Goal: Information Seeking & Learning: Learn about a topic

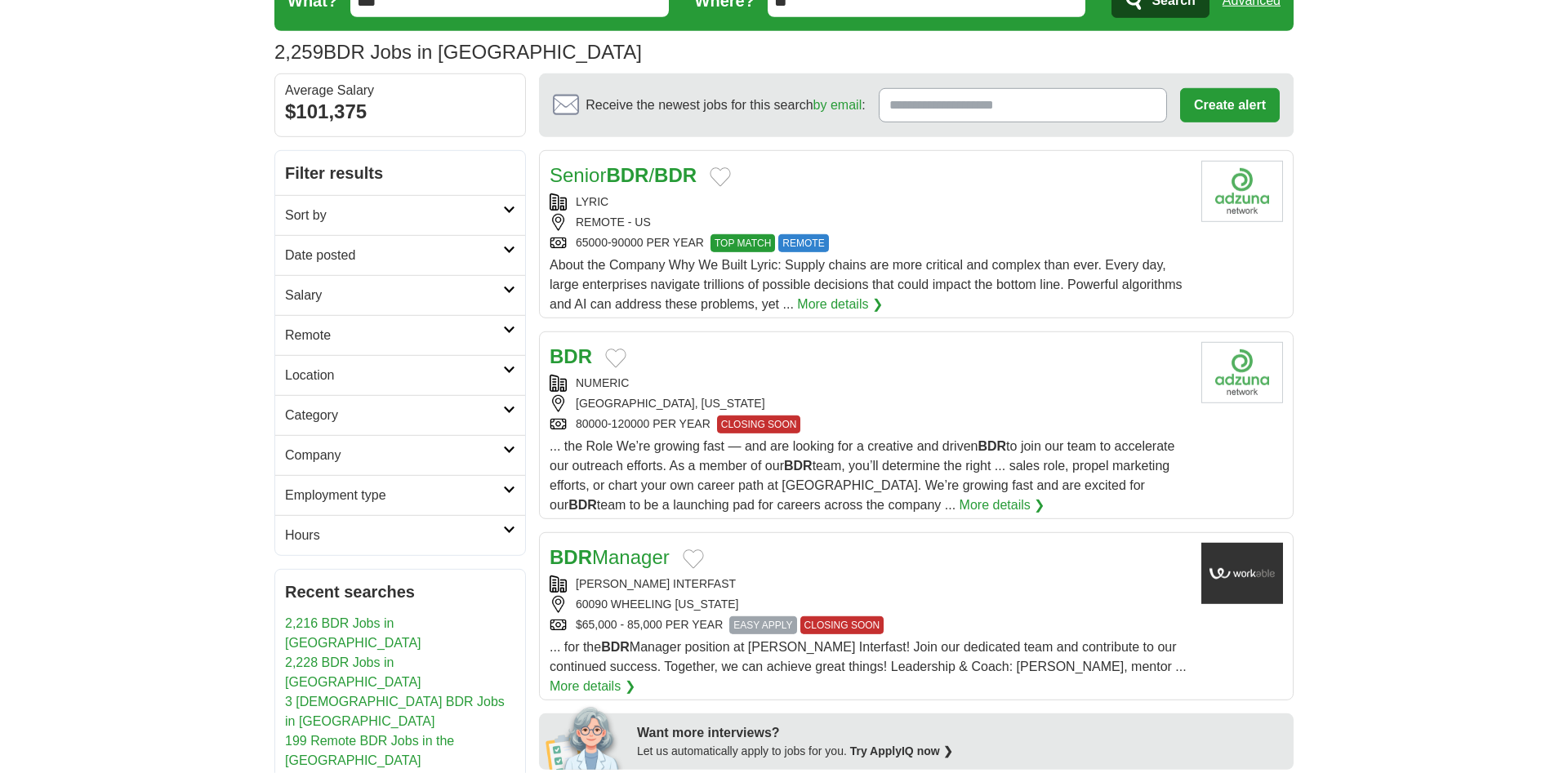
scroll to position [83, 0]
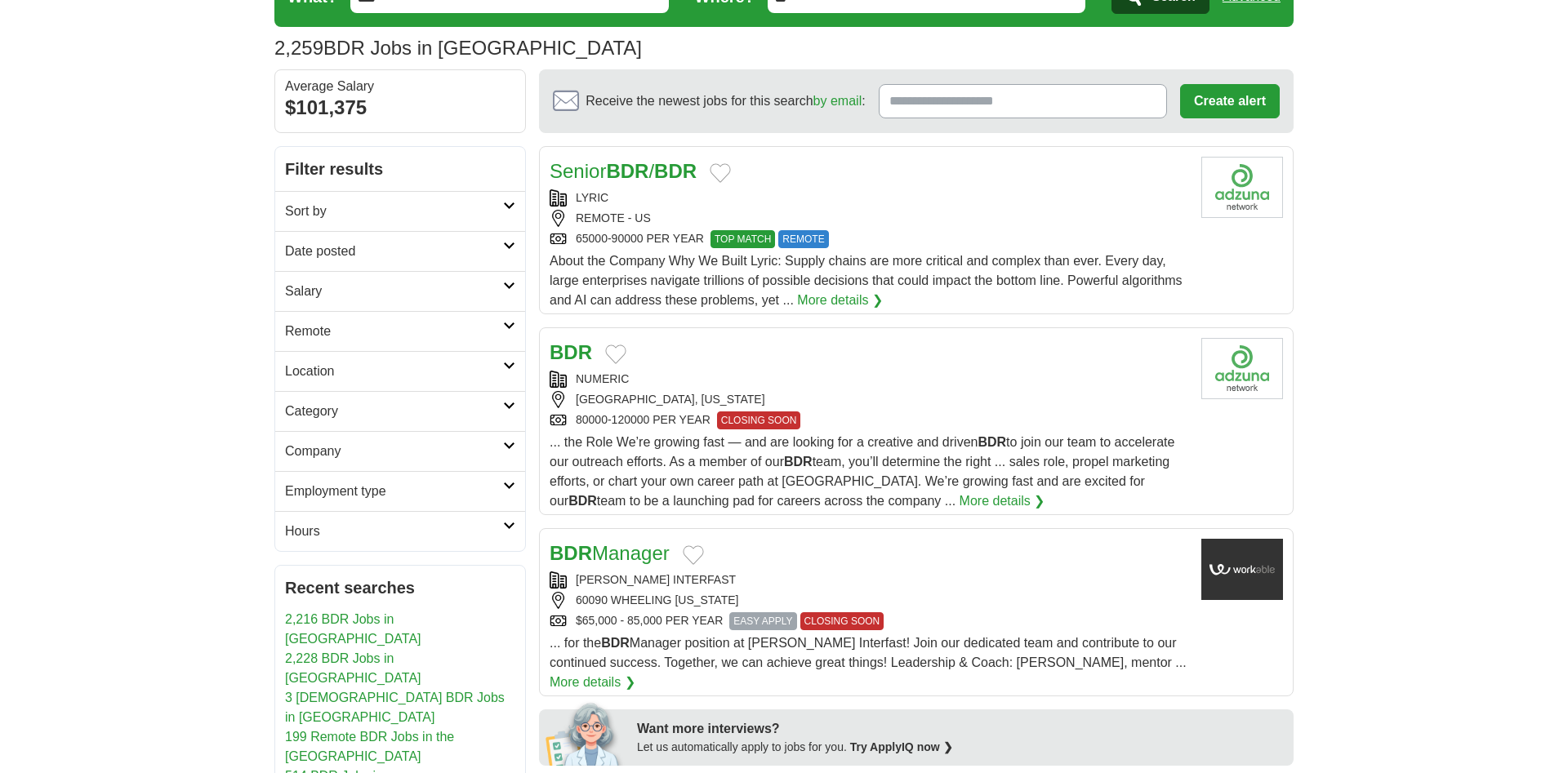
click at [368, 335] on h2 "Remote" at bounding box center [393, 332] width 218 height 20
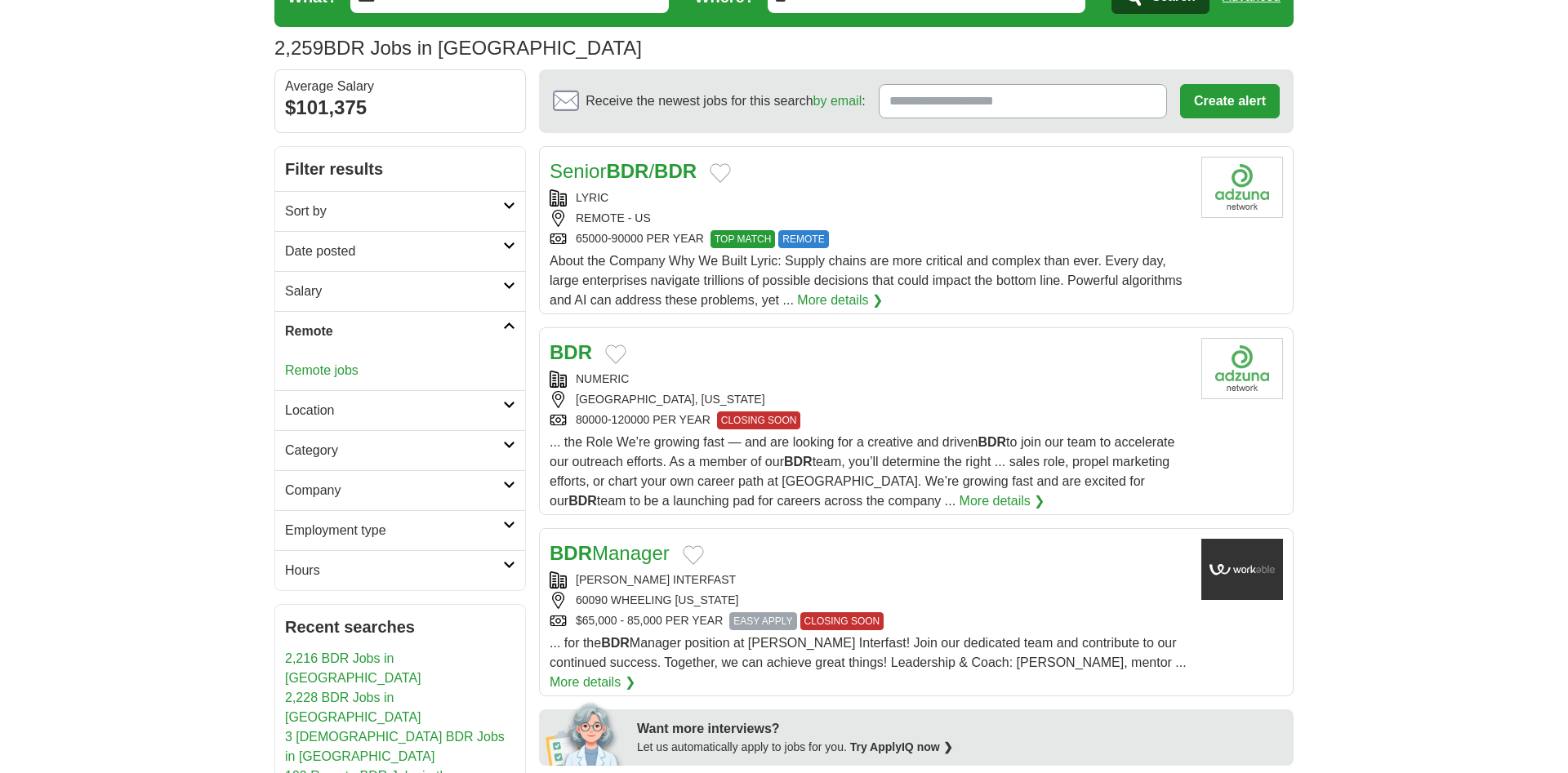
click at [342, 366] on link "Remote jobs" at bounding box center [321, 370] width 74 height 14
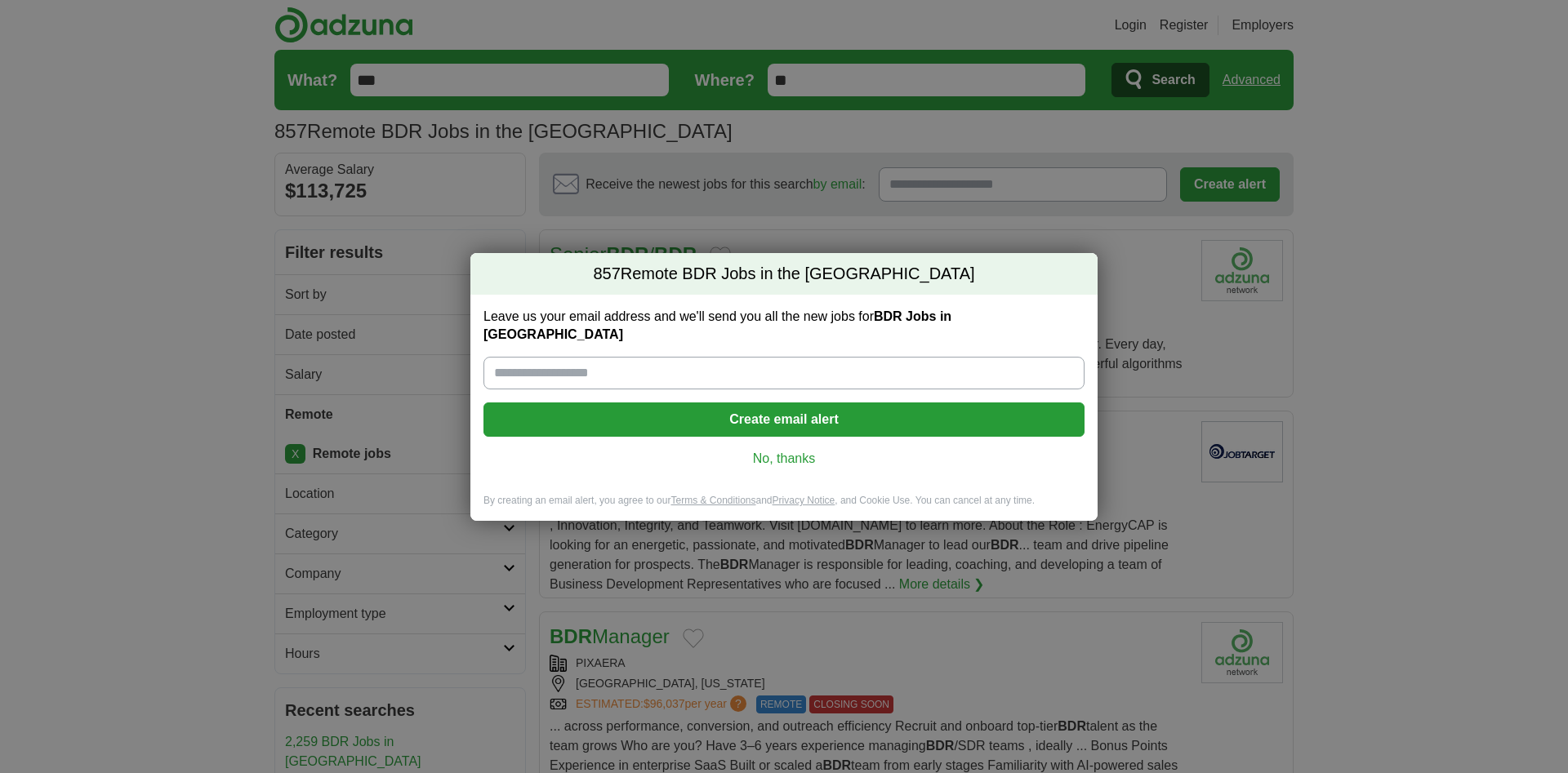
click at [784, 450] on link "No, thanks" at bounding box center [783, 459] width 575 height 18
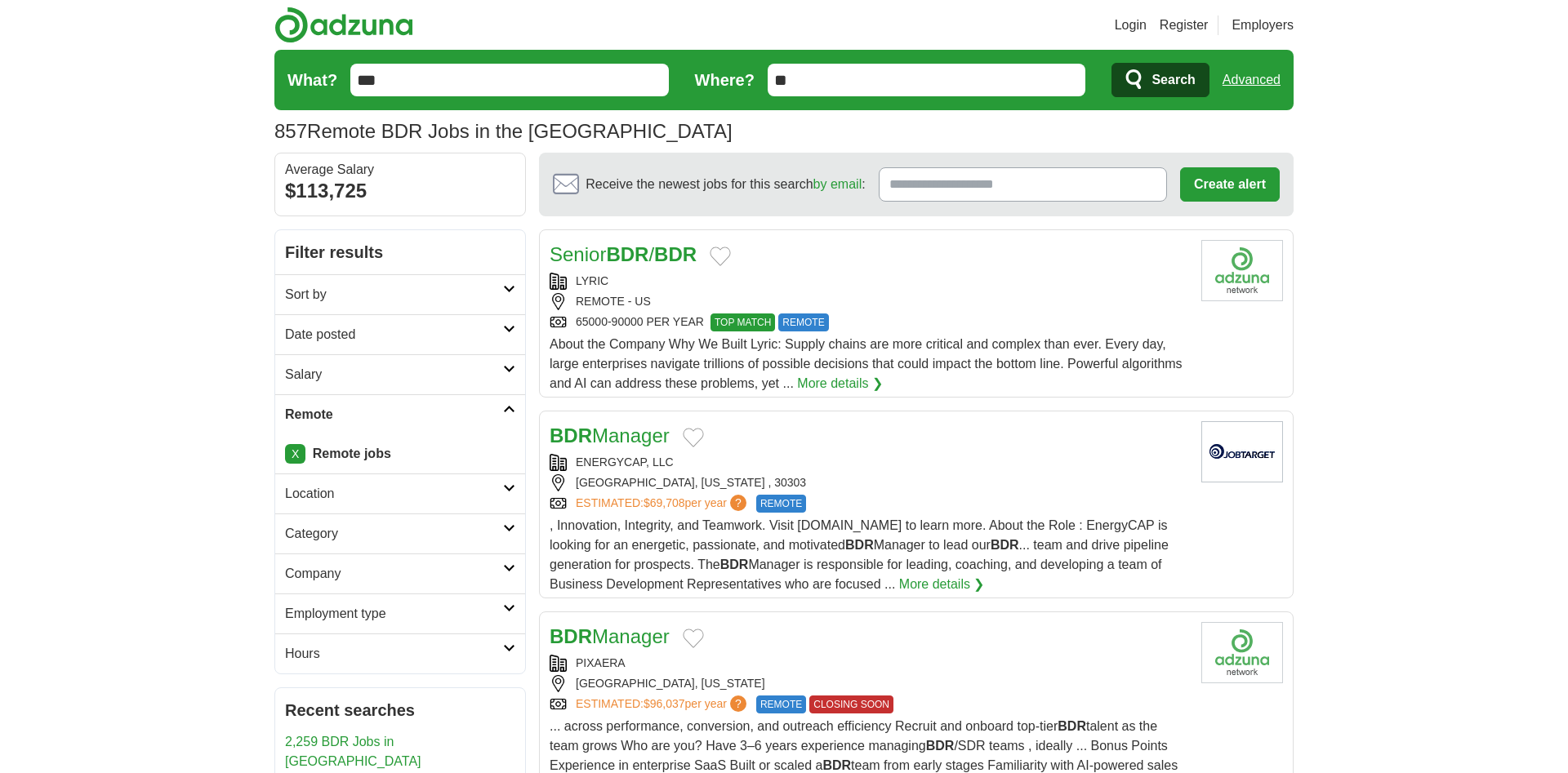
click at [945, 271] on div "Senior BDR / BDR LYRIC REMOTE - US 65000-90000 PER YEAR TOP MATCH REMOTE TOP MA…" at bounding box center [869, 316] width 639 height 153
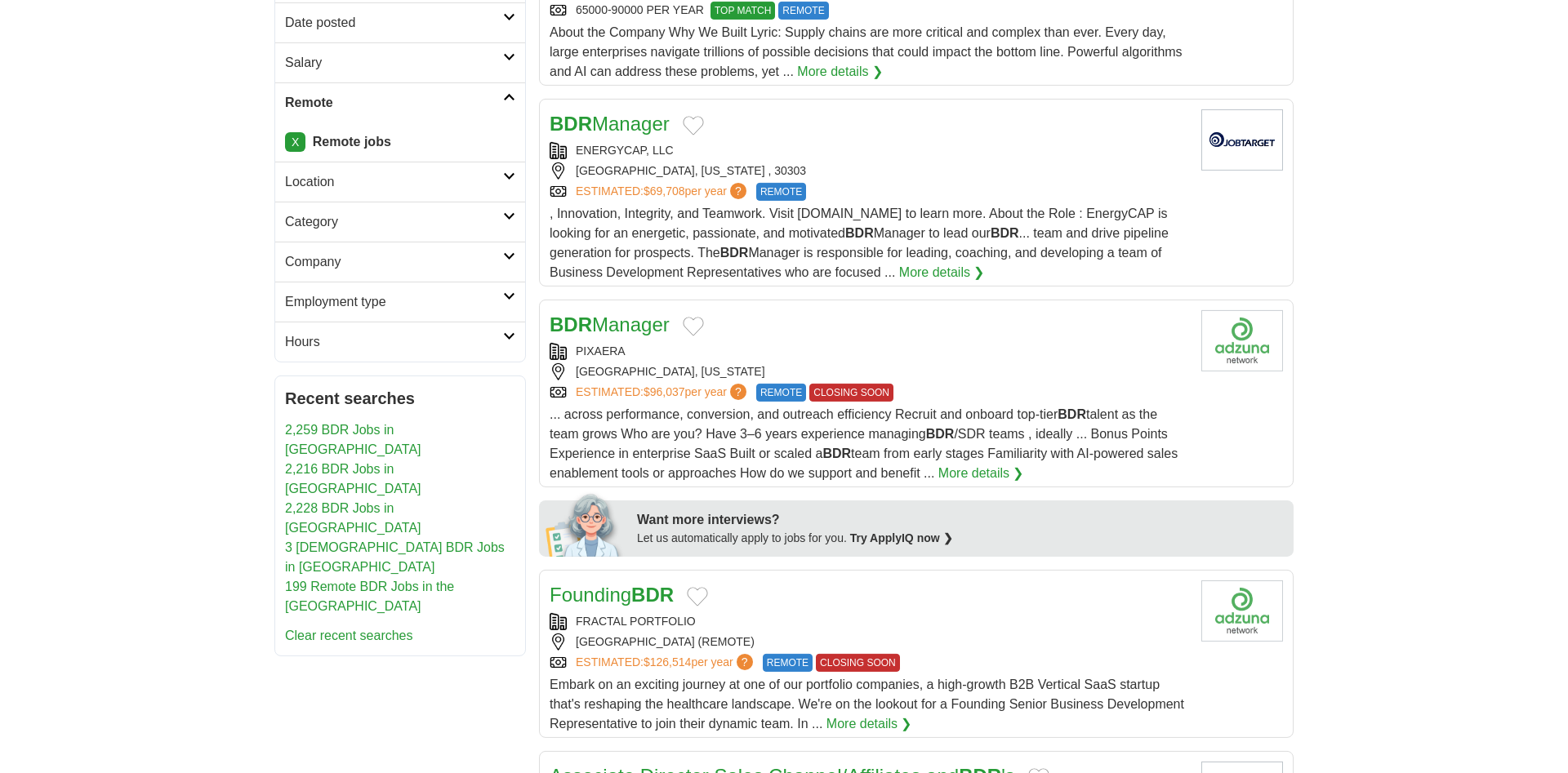
scroll to position [333, 0]
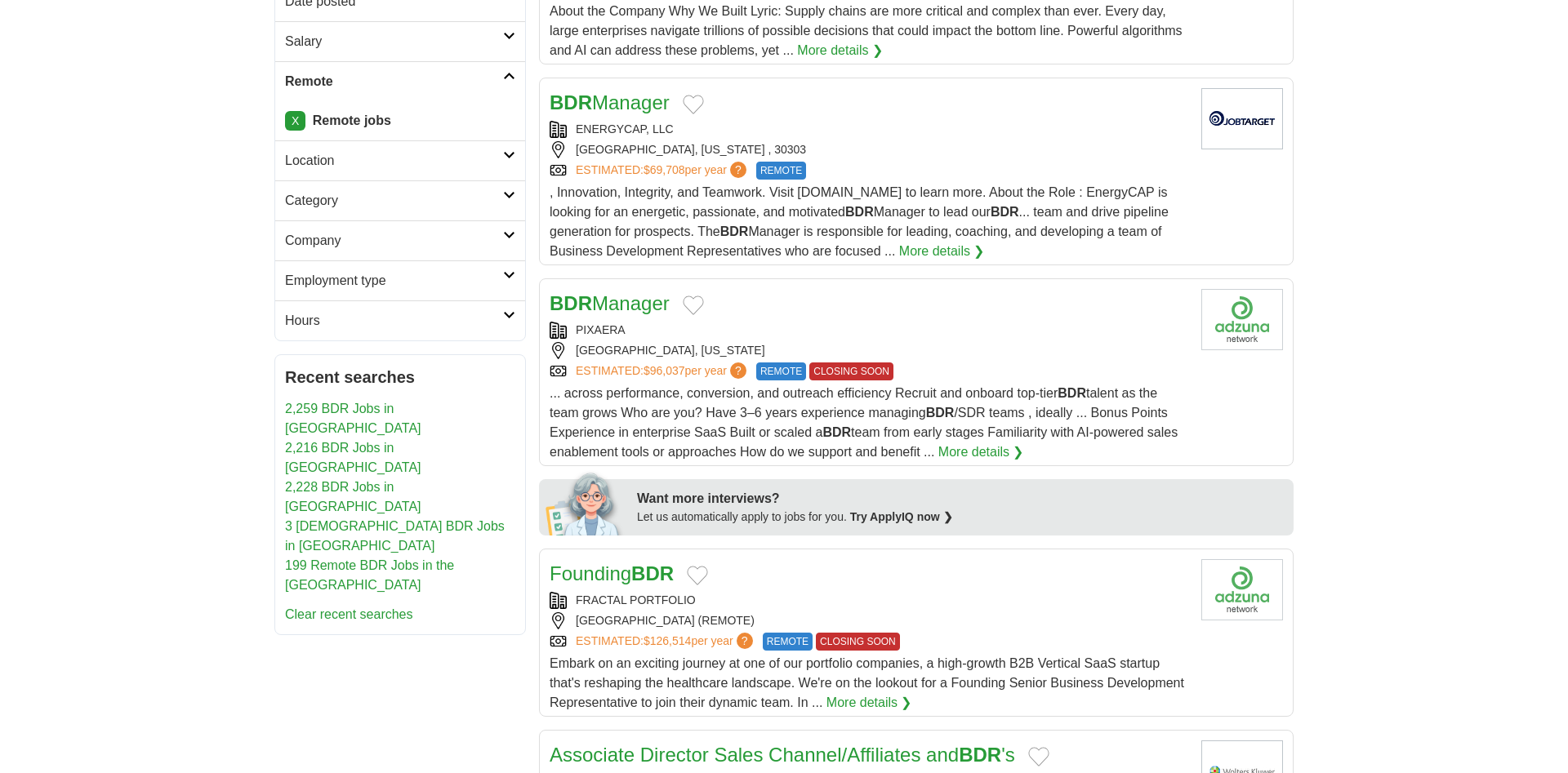
click at [994, 450] on link "More details ❯" at bounding box center [981, 452] width 85 height 20
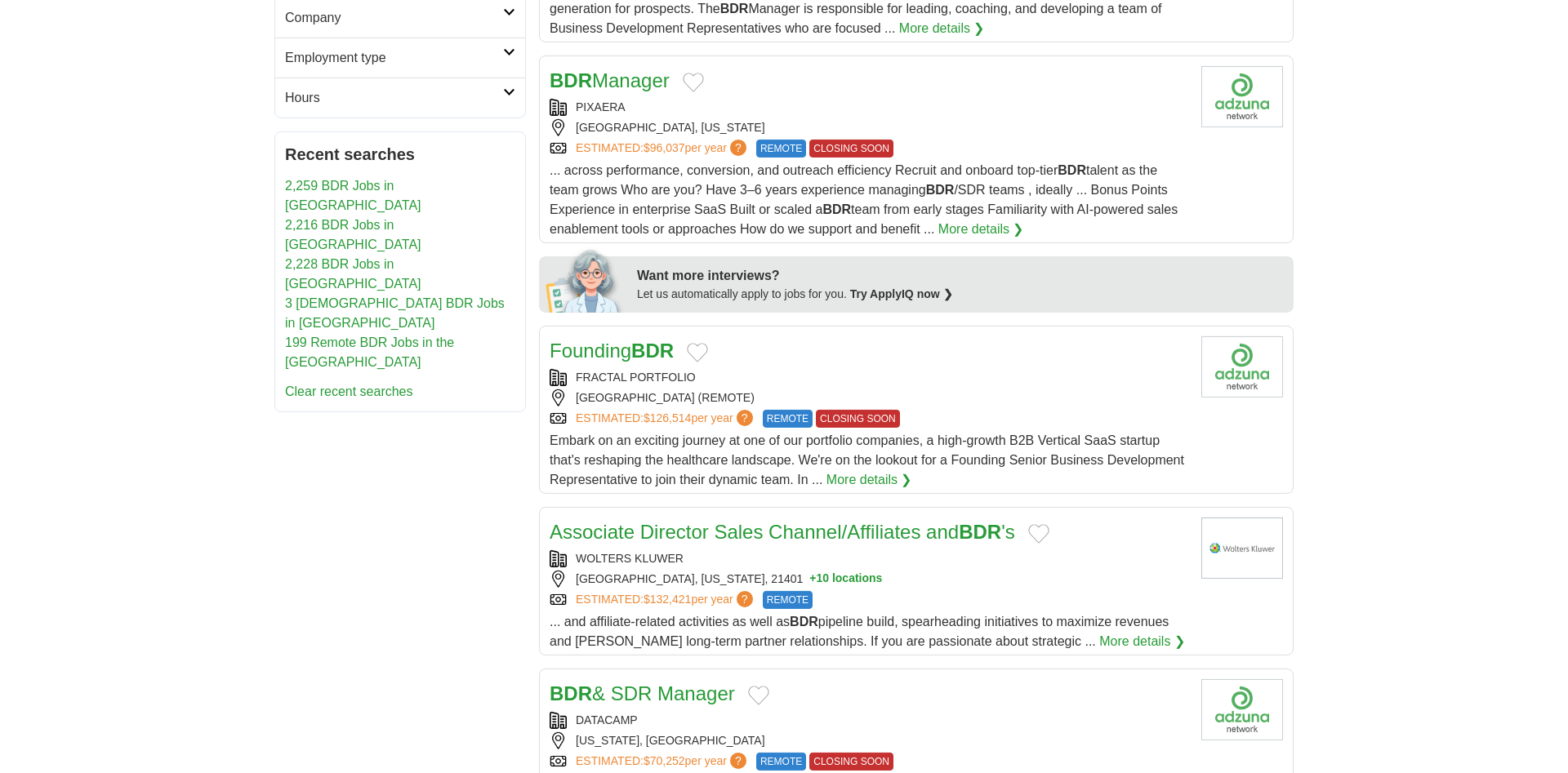
scroll to position [583, 0]
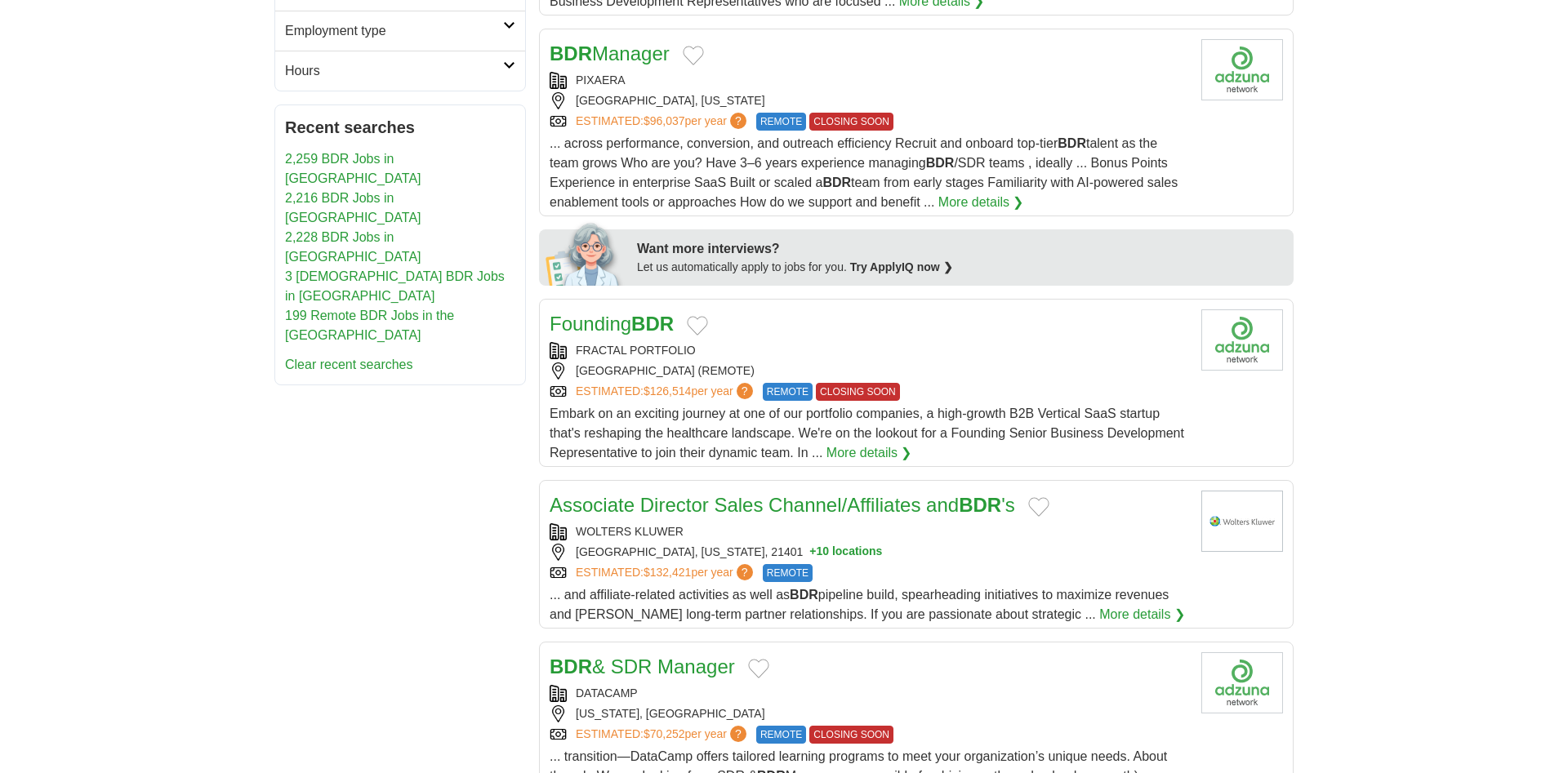
click at [960, 346] on div "FRACTAL PORTFOLIO" at bounding box center [869, 350] width 639 height 17
click at [1127, 380] on div "FRACTAL PORTFOLIO [GEOGRAPHIC_DATA] (REMOTE) ESTIMATED: $126,514 per year ? REM…" at bounding box center [869, 371] width 639 height 59
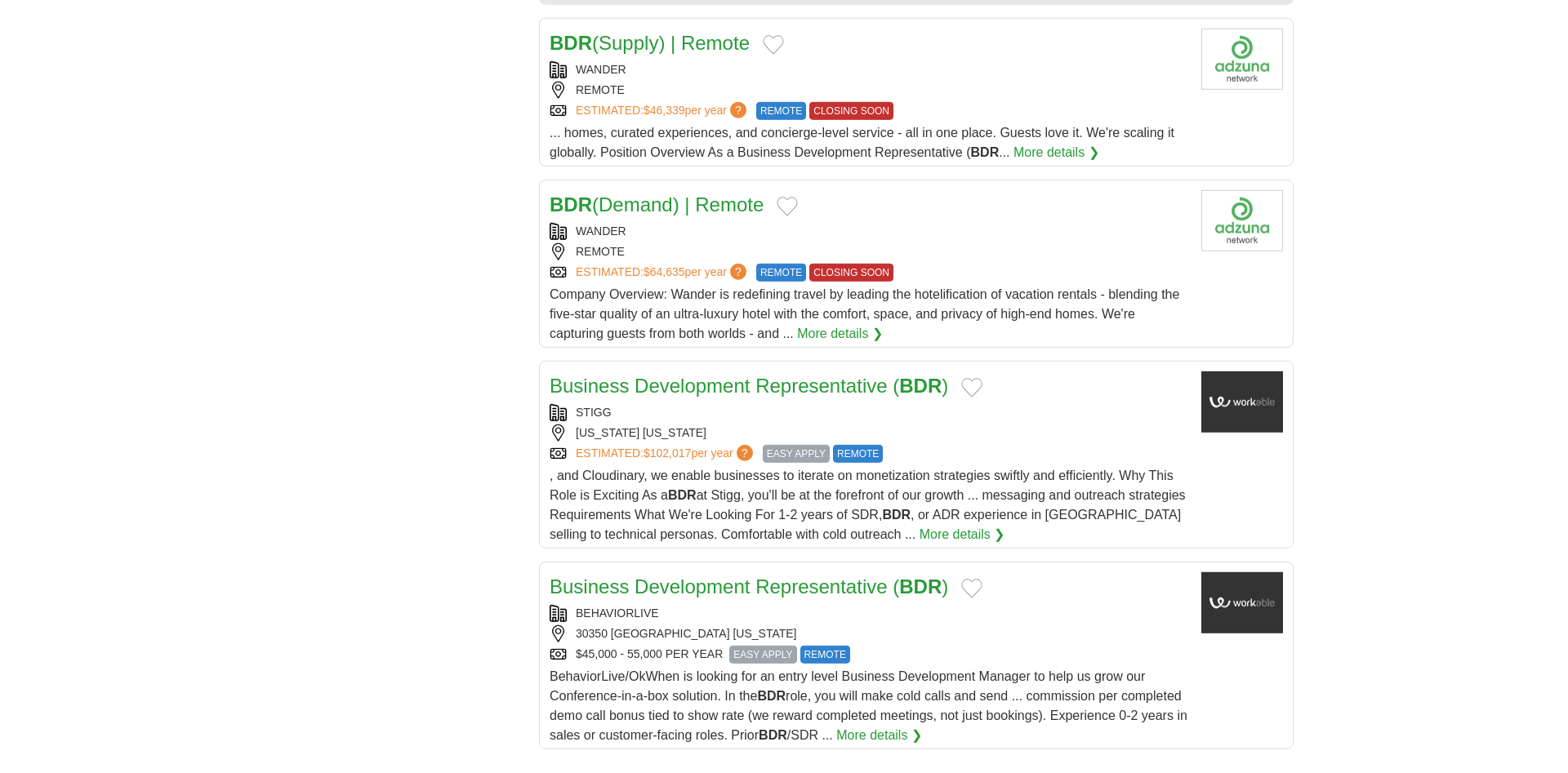
scroll to position [1499, 0]
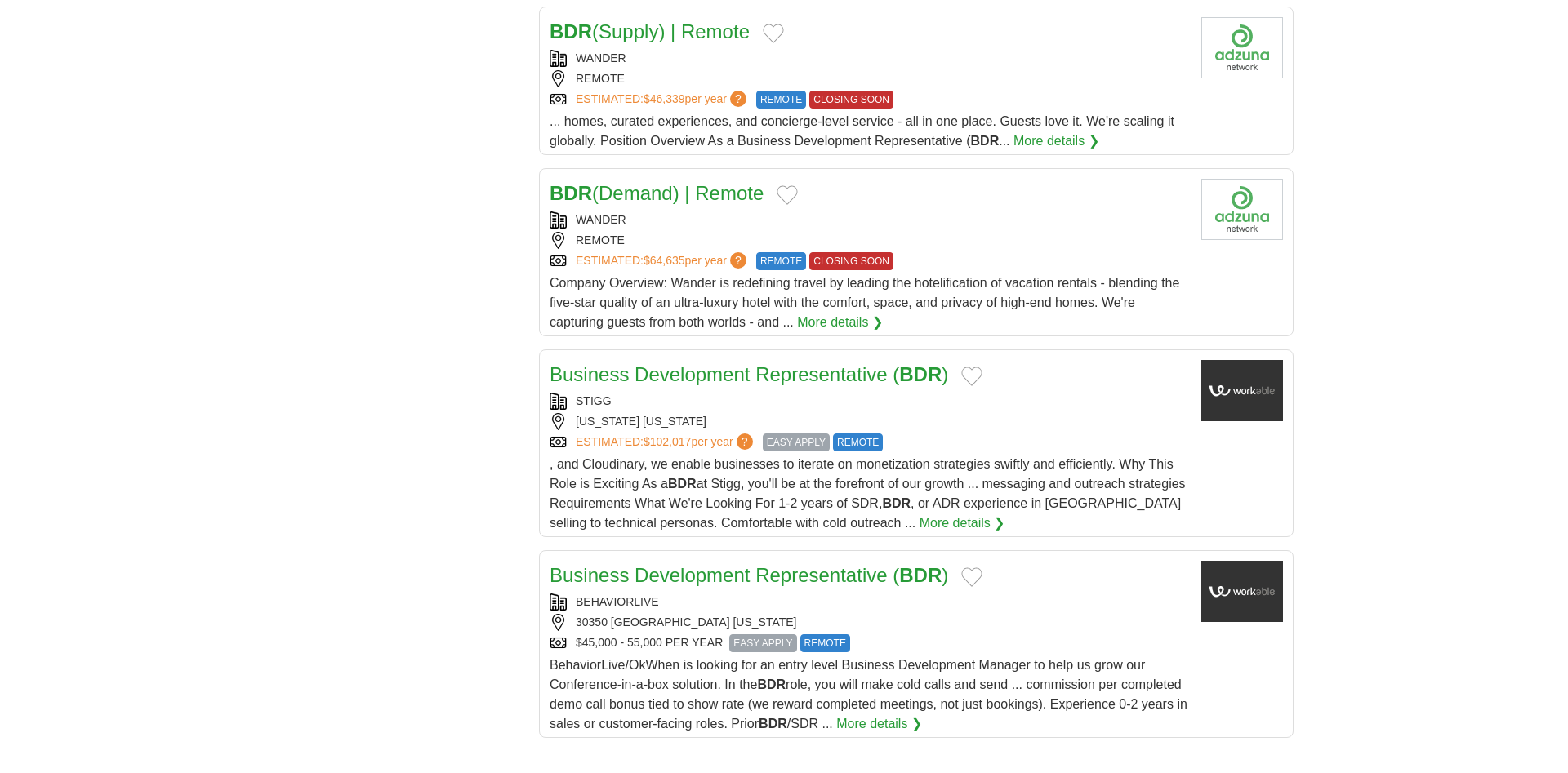
click at [1004, 409] on div "STIGG" at bounding box center [869, 401] width 639 height 17
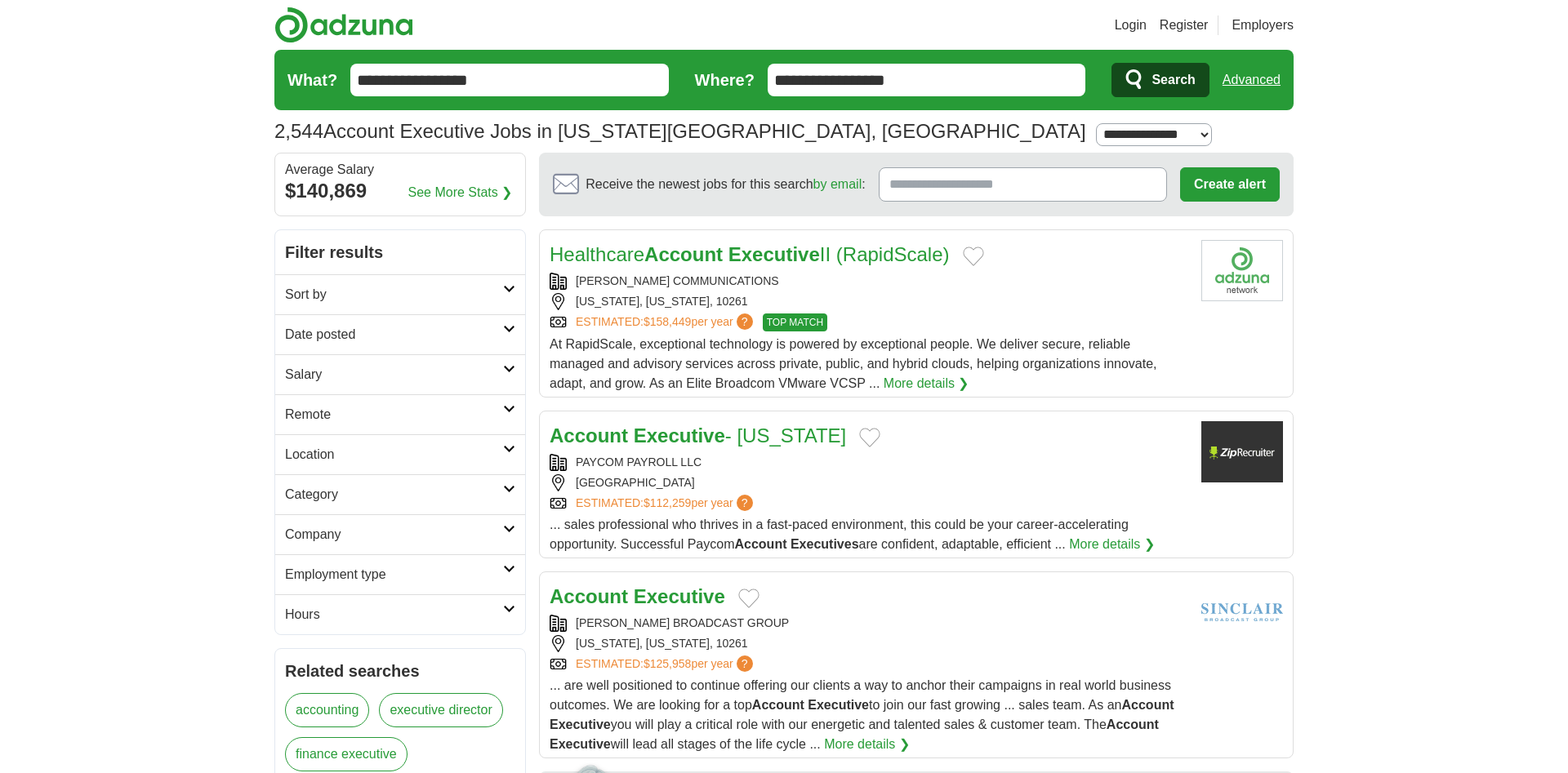
click at [400, 406] on h2 "Remote" at bounding box center [393, 415] width 218 height 20
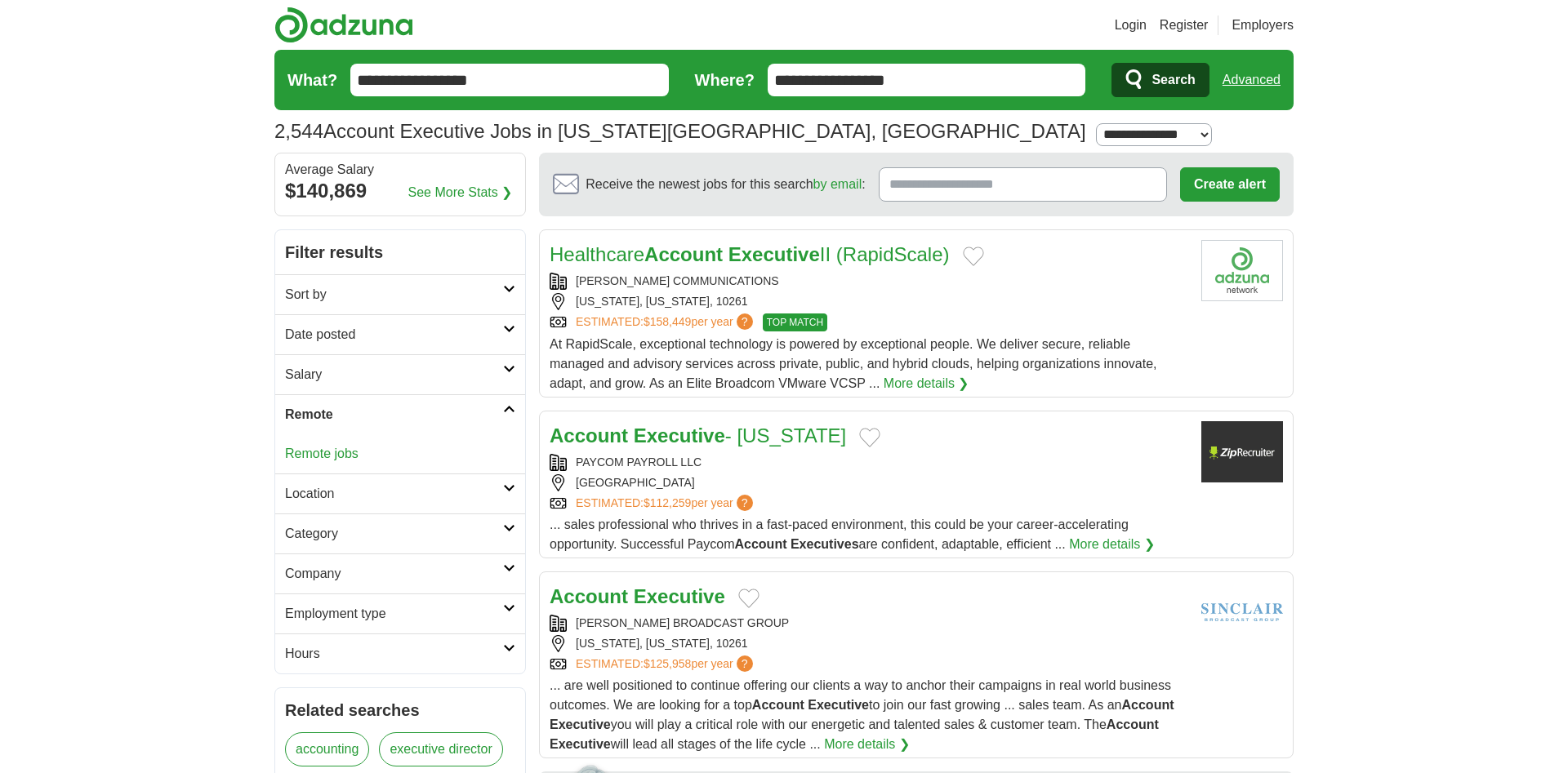
click at [368, 454] on div "Remote jobs" at bounding box center [400, 454] width 250 height 39
click at [942, 377] on link "More details ❯" at bounding box center [926, 384] width 85 height 20
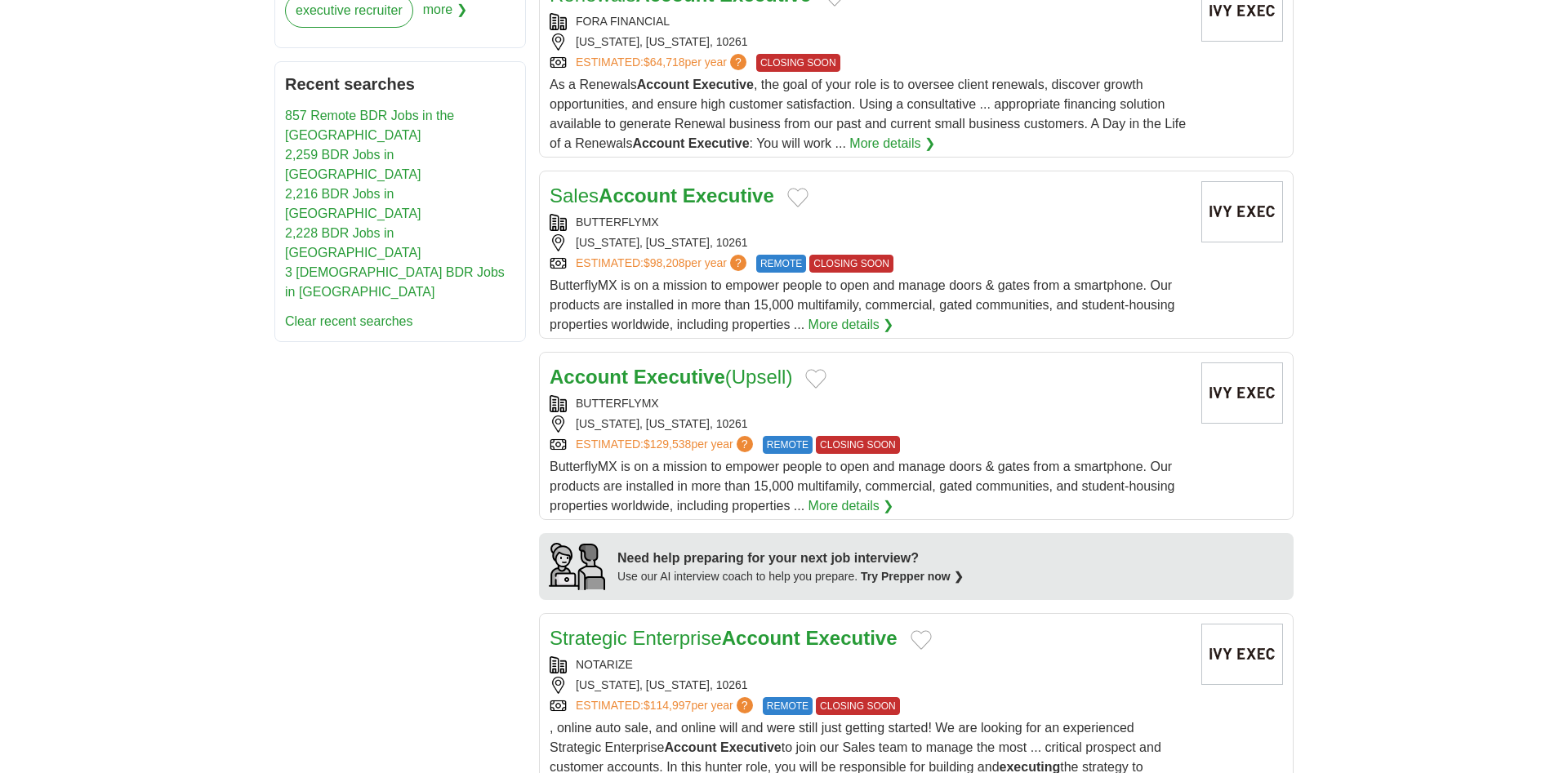
scroll to position [916, 0]
